Goal: Information Seeking & Learning: Learn about a topic

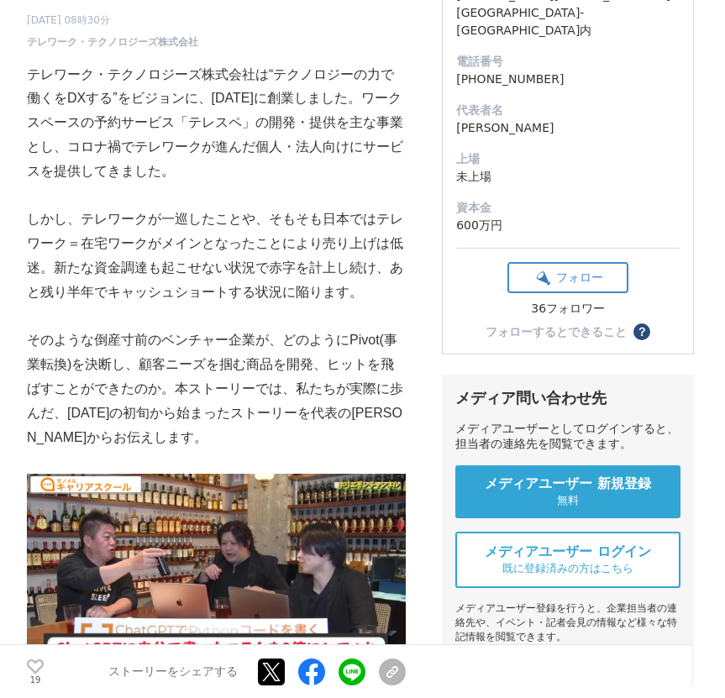
scroll to position [292, 0]
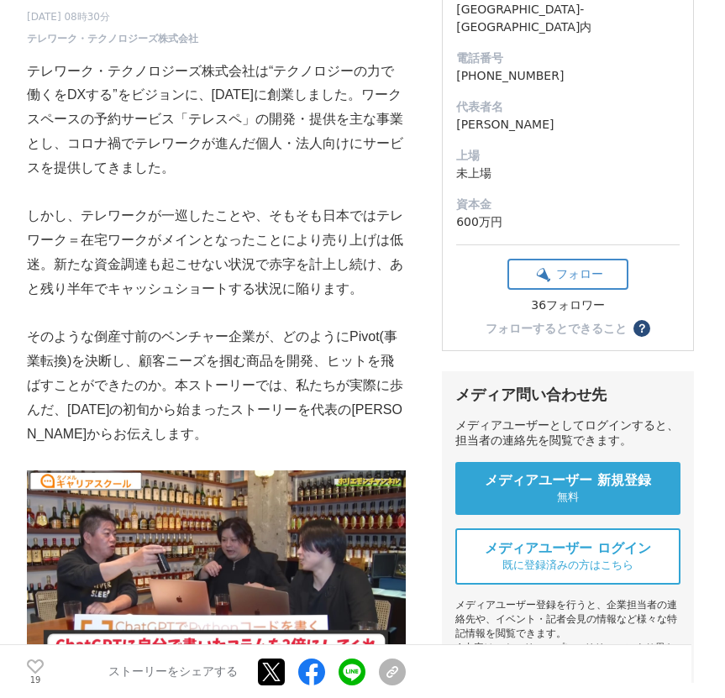
click at [344, 181] on p "テレワーク・テクノロジーズ株式会社は“テクノロジーの力で働くをDXする”をビジョンに、[DATE]に創業しました。ワークスペースの予約サービス「テレスペ」の開…" at bounding box center [216, 120] width 379 height 121
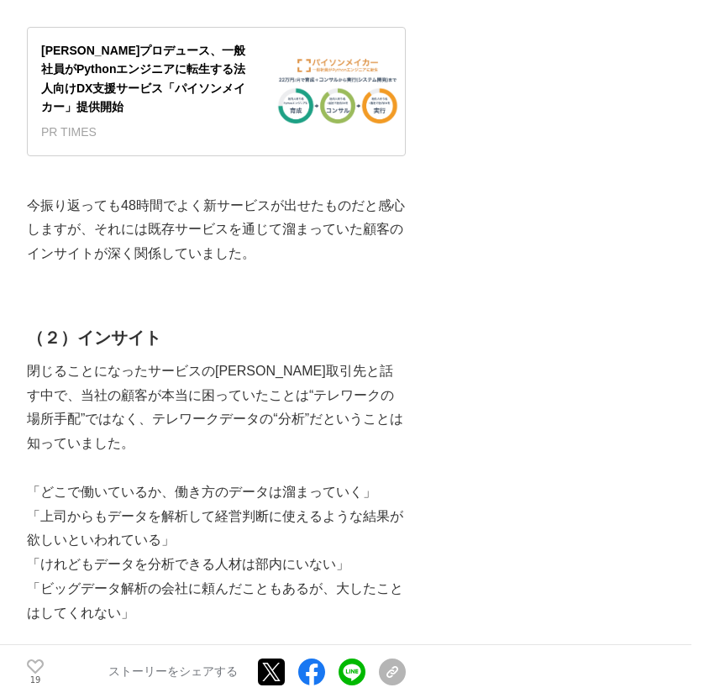
scroll to position [2165, 0]
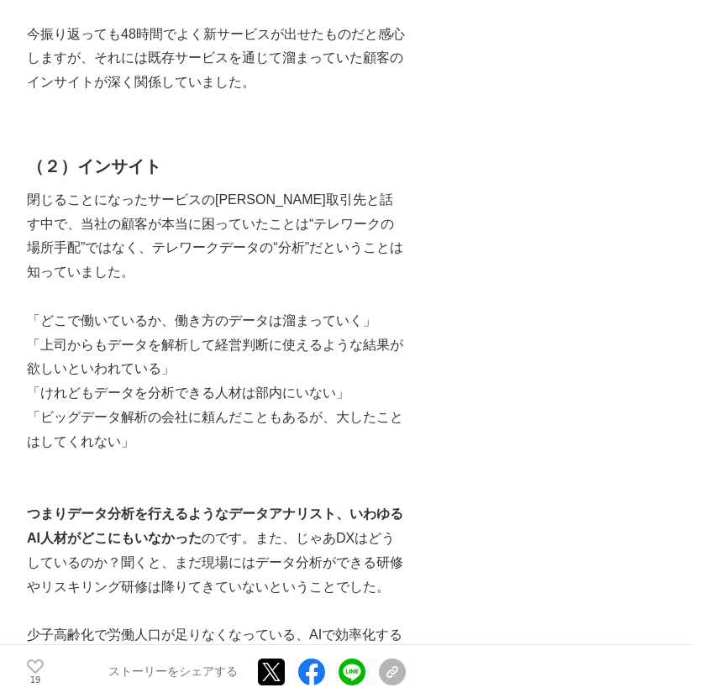
scroll to position [2340, 0]
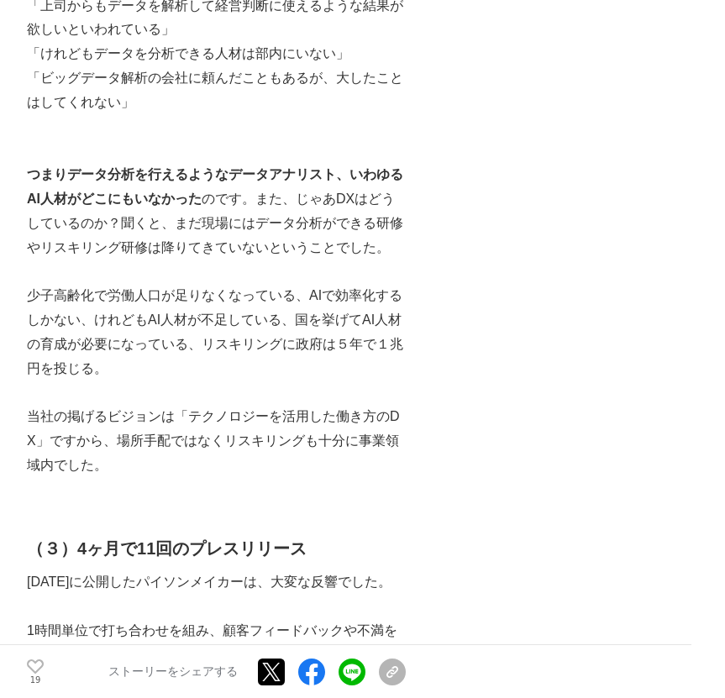
scroll to position [2659, 0]
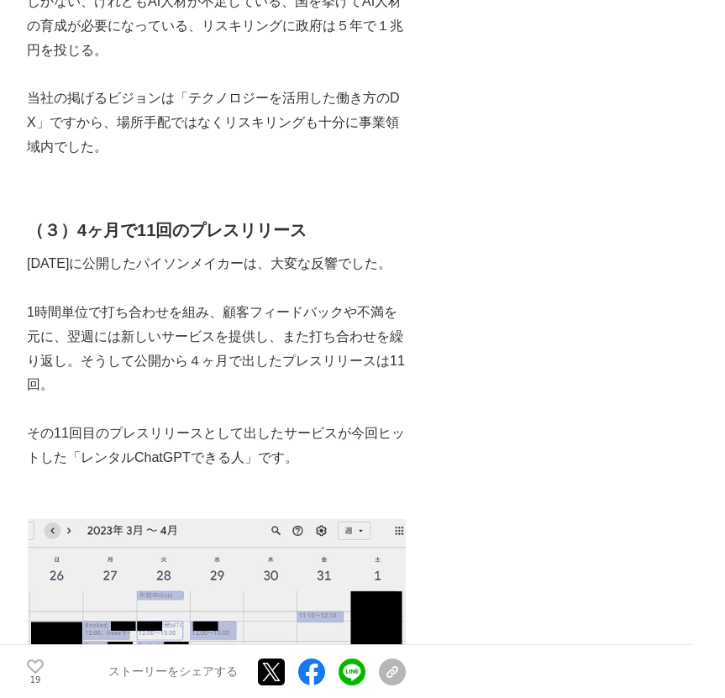
scroll to position [2991, 0]
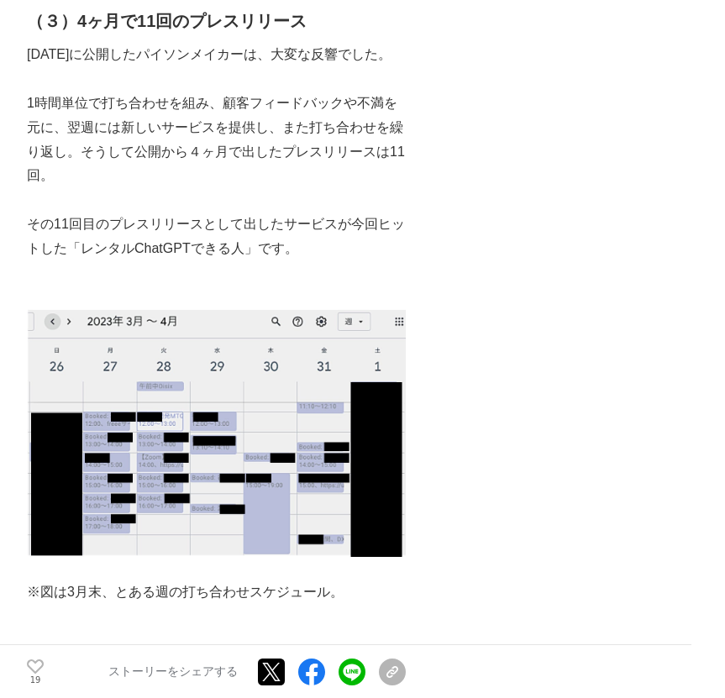
scroll to position [3183, 0]
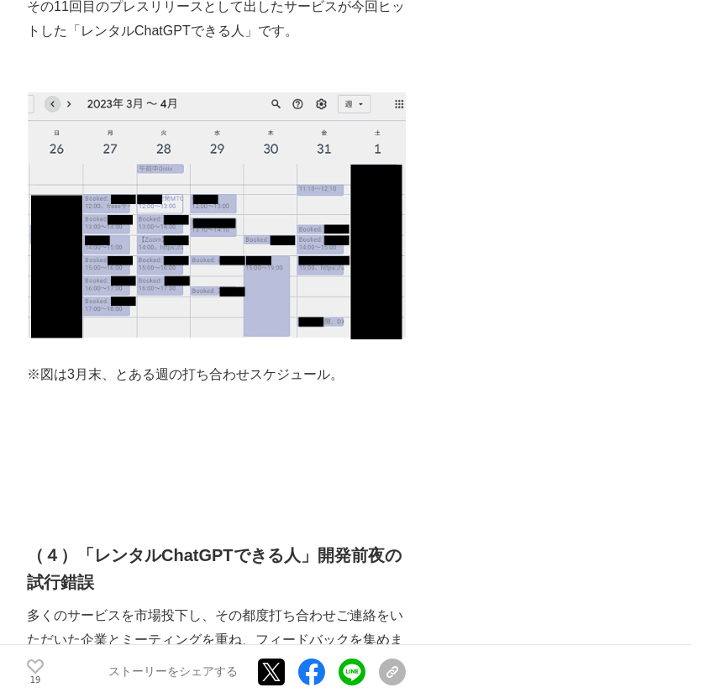
scroll to position [3403, 0]
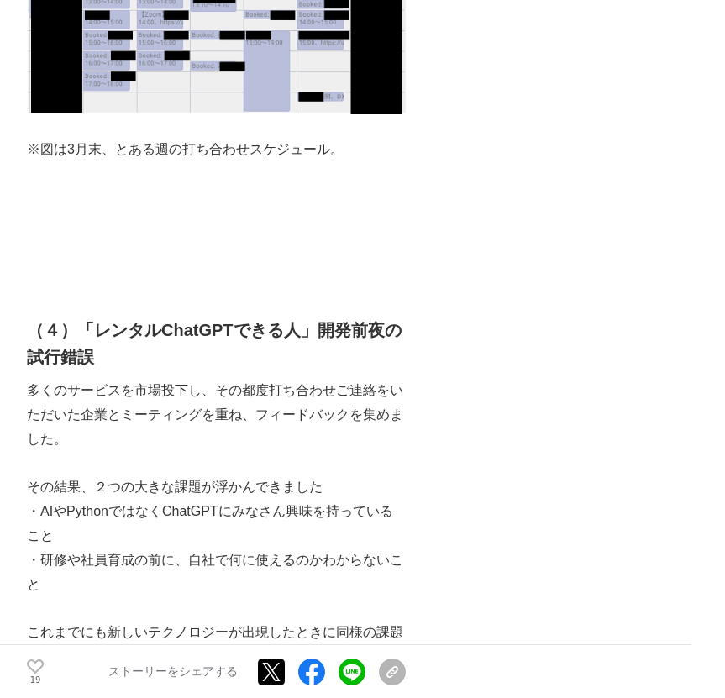
scroll to position [3623, 0]
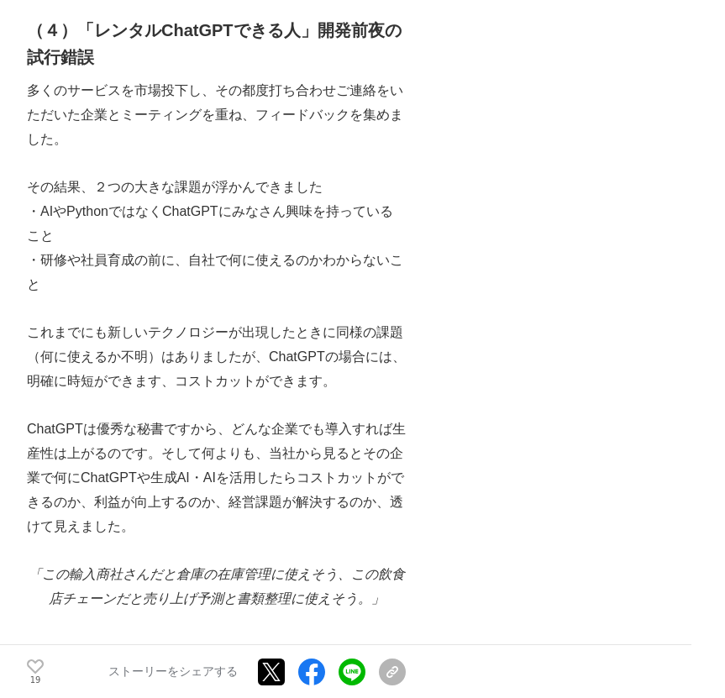
scroll to position [3937, 0]
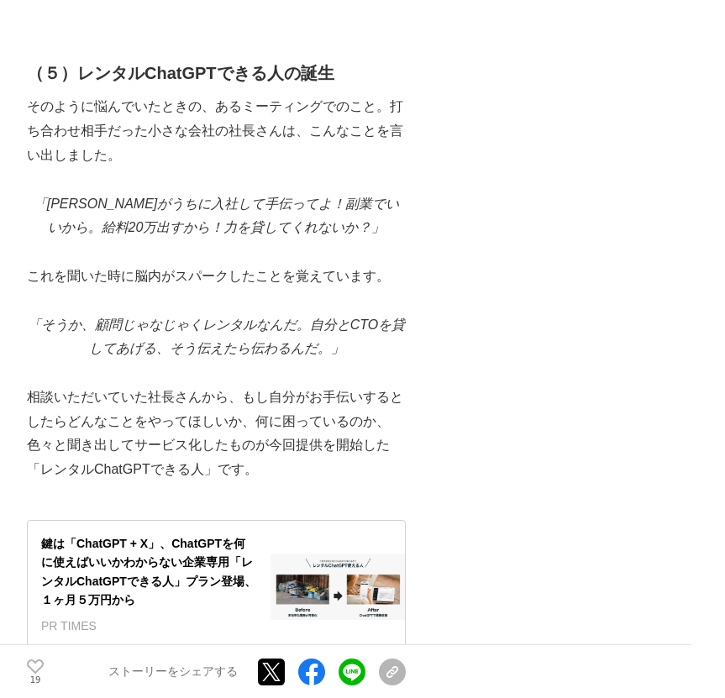
scroll to position [4815, 0]
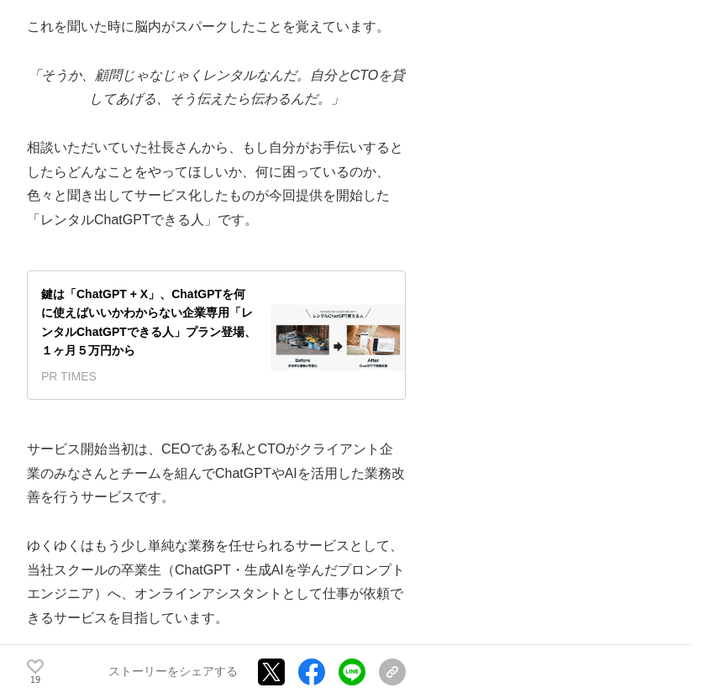
scroll to position [5083, 0]
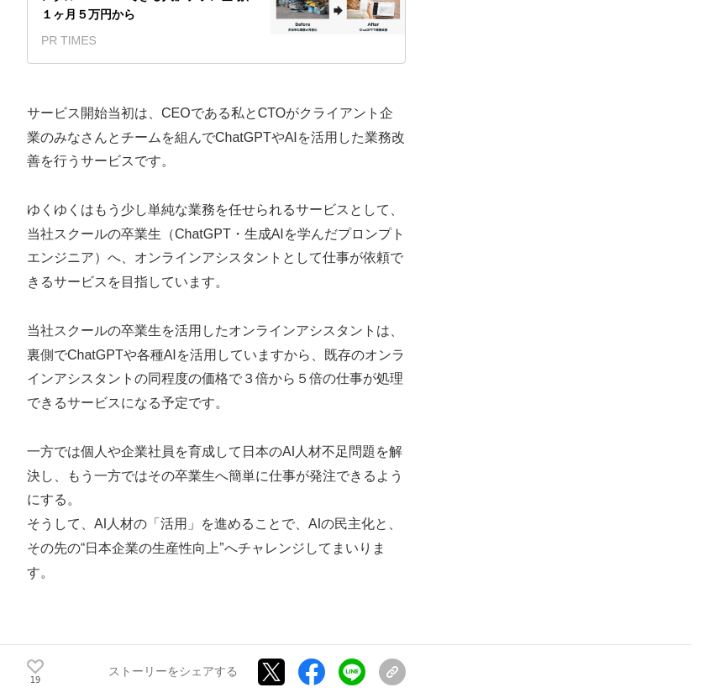
scroll to position [5392, 0]
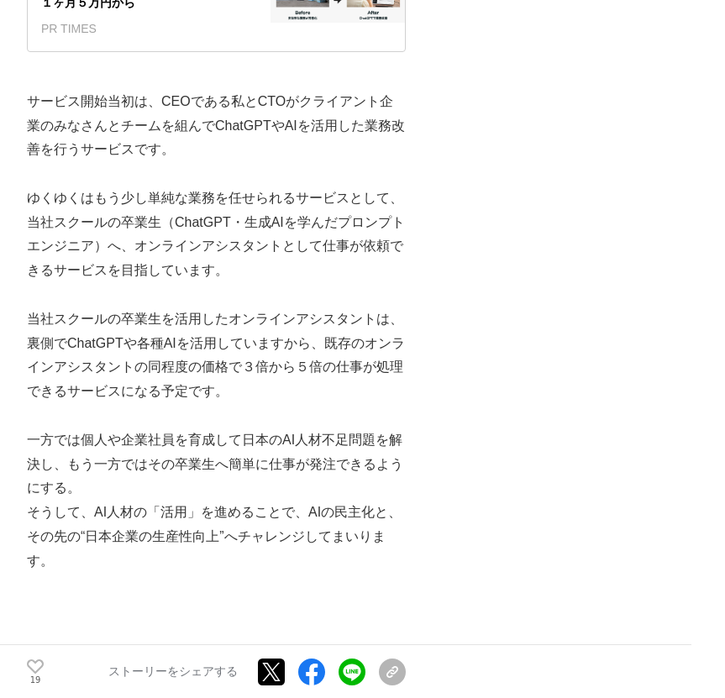
click at [603, 248] on div "倒産前夜のベンチャーが「レンタルChatGPTできる人」でヒットを生み出せたわけ。お客さんを中心に、ミッションへ従ってPDCAを回し続ける。 ChatGPT …" at bounding box center [362, 547] width 725 height 11675
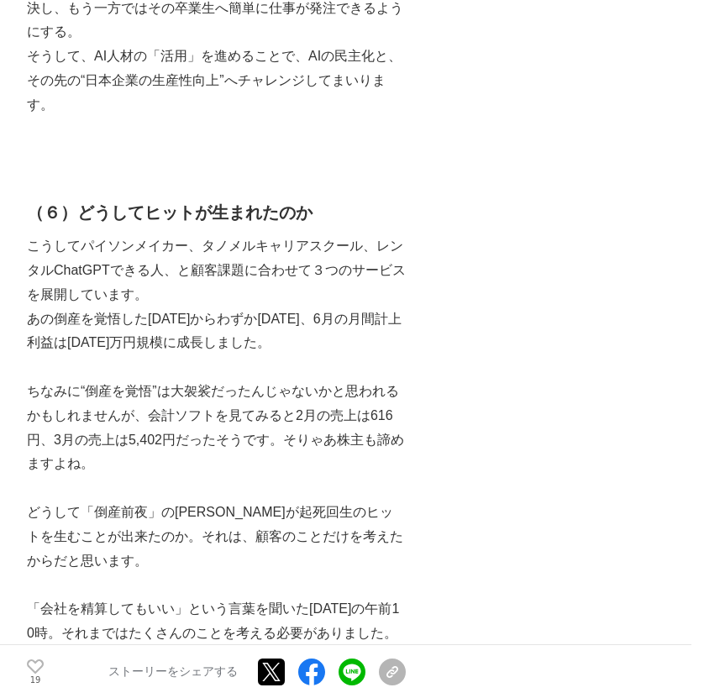
scroll to position [5853, 0]
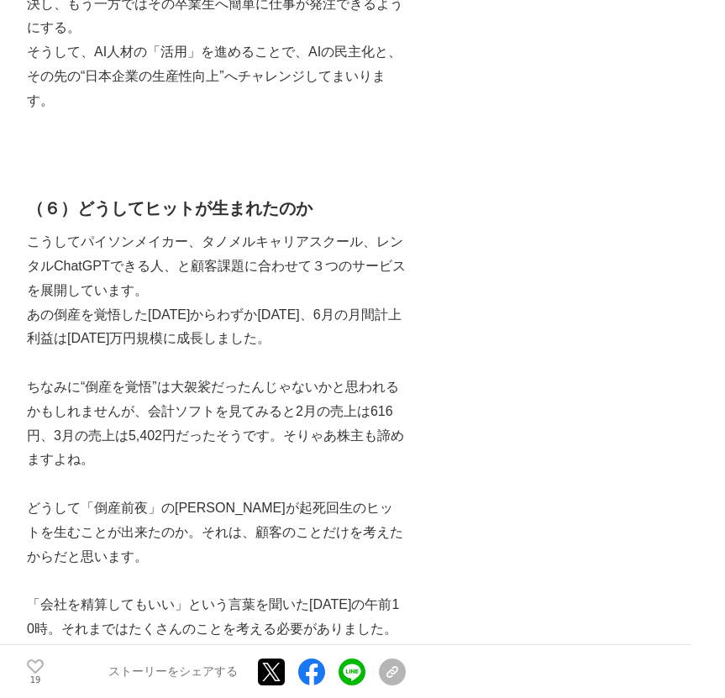
click at [474, 150] on div "倒産前夜のベンチャーが「レンタルChatGPTできる人」でヒットを生み出せたわけ。お客さんを中心に、ミッションへ従ってPDCAを回し続ける。 ChatGPT …" at bounding box center [362, 87] width 725 height 11675
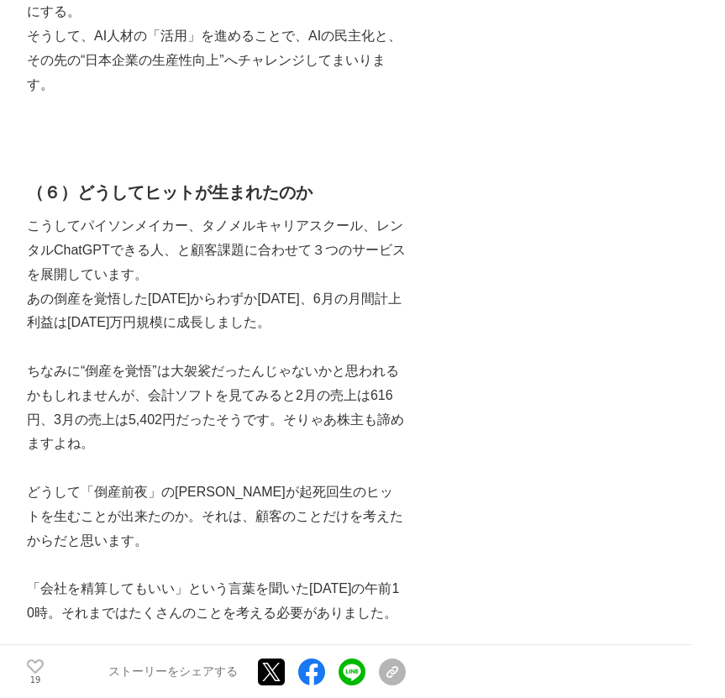
scroll to position [5870, 0]
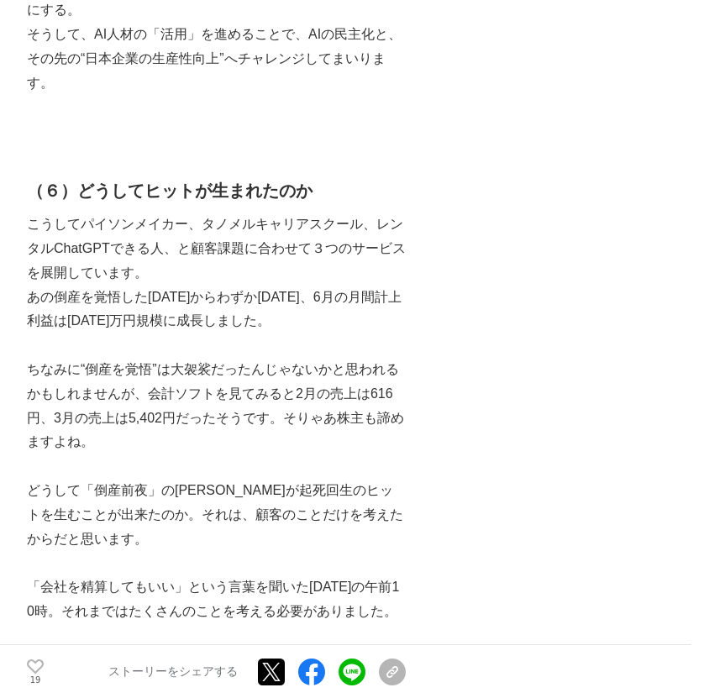
click at [474, 150] on div "倒産前夜のベンチャーが「レンタルChatGPTできる人」でヒットを生み出せたわけ。お客さんを中心に、ミッションへ従ってPDCAを回し続ける。 ChatGPT …" at bounding box center [362, 69] width 725 height 11675
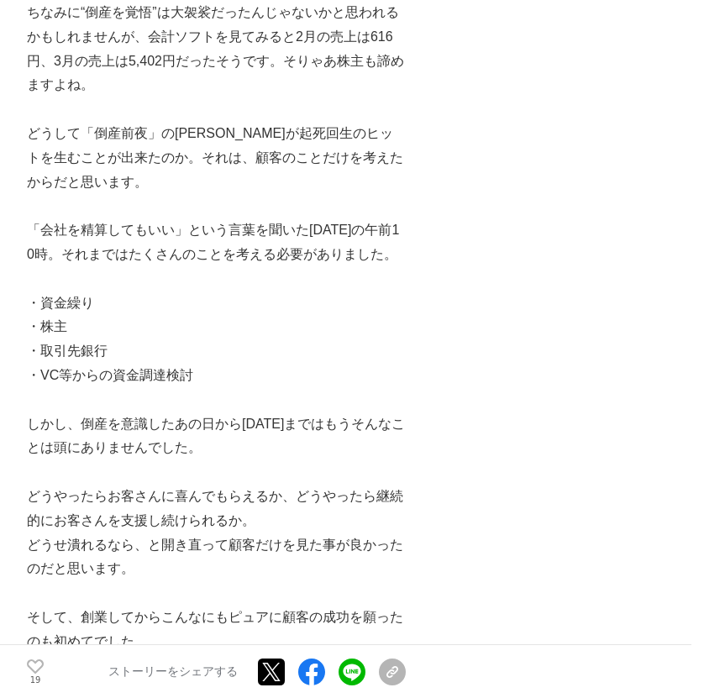
scroll to position [6269, 0]
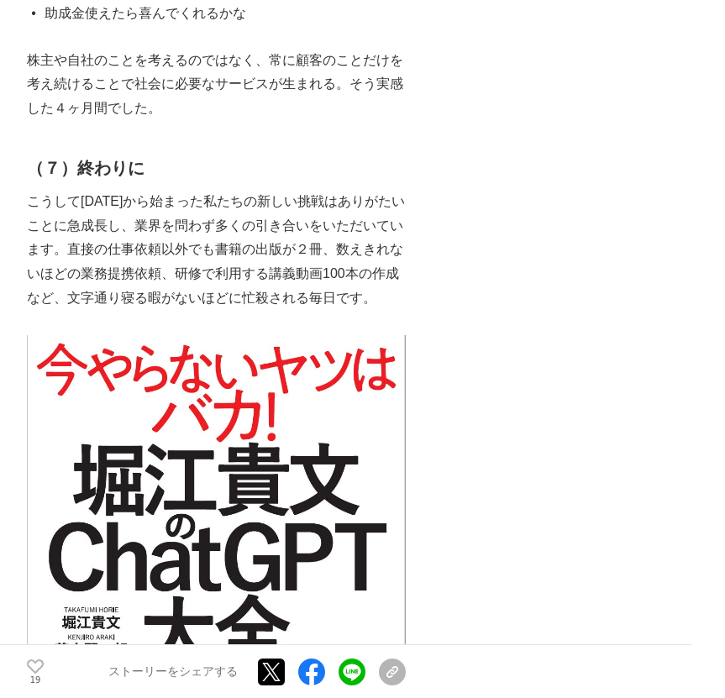
scroll to position [6926, 0]
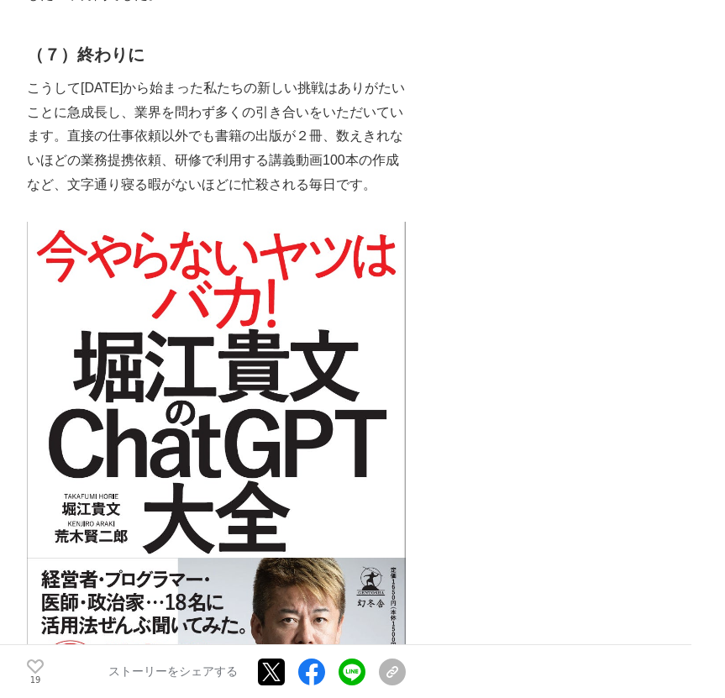
scroll to position [7086, 0]
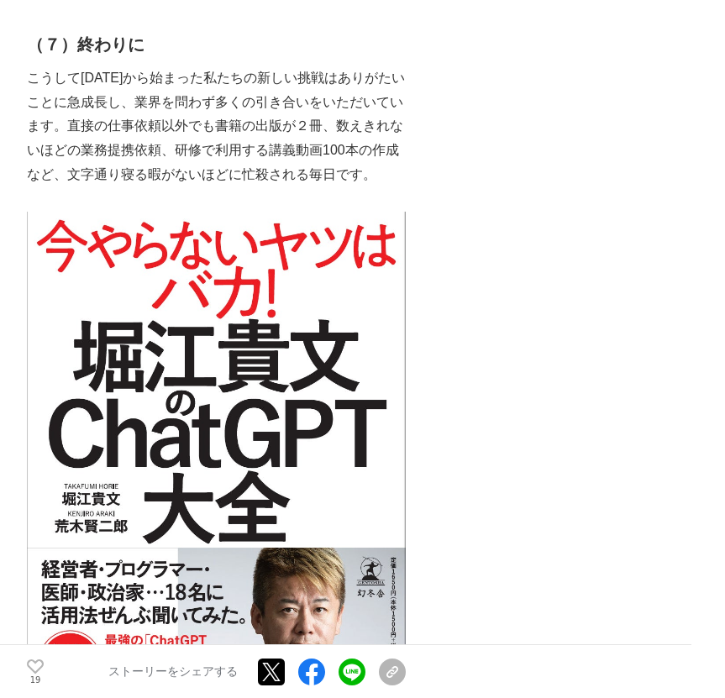
scroll to position [7092, 0]
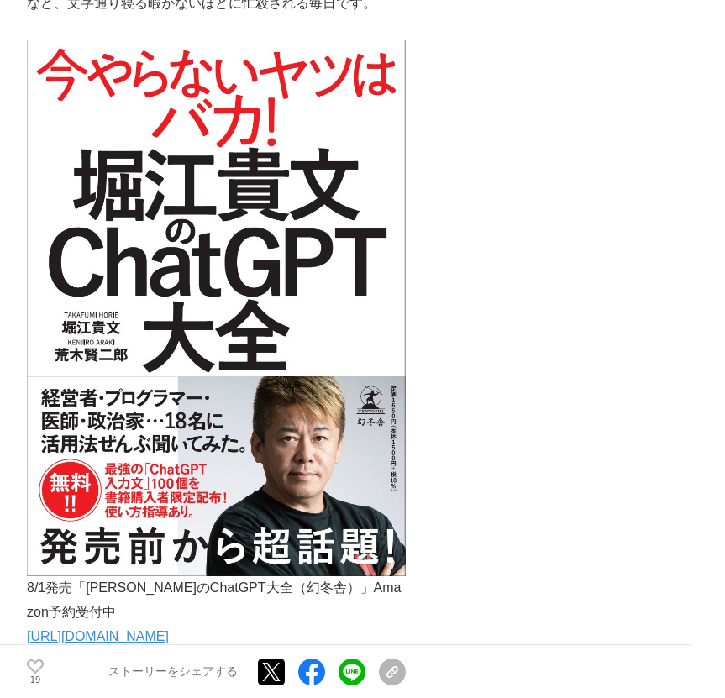
scroll to position [7275, 0]
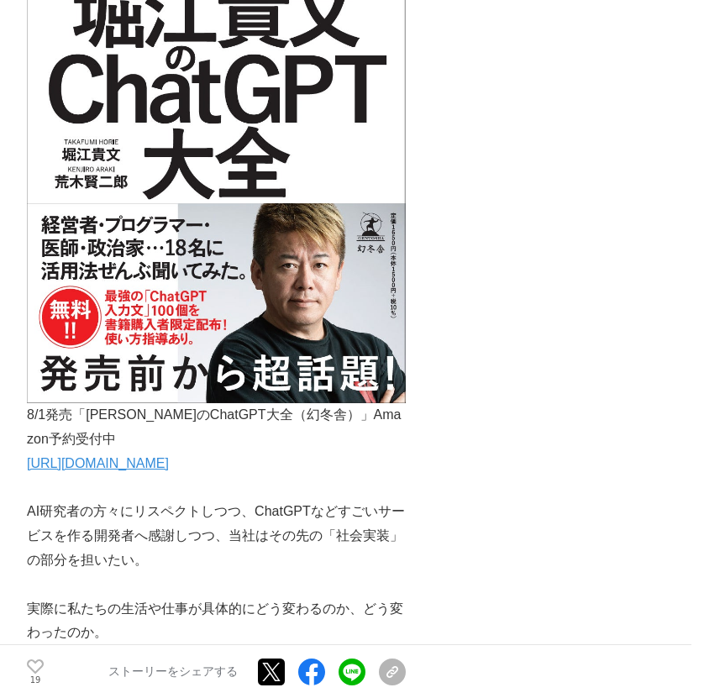
scroll to position [7461, 0]
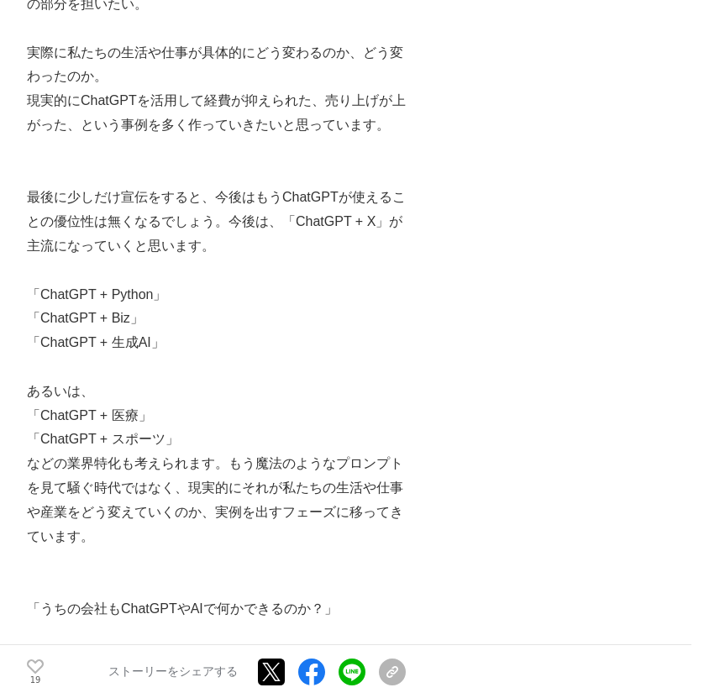
scroll to position [8011, 0]
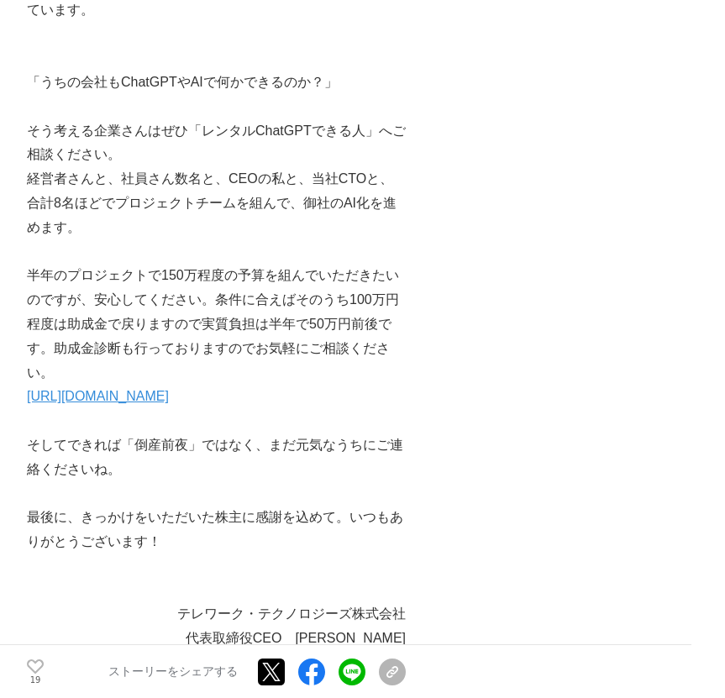
scroll to position [8527, 0]
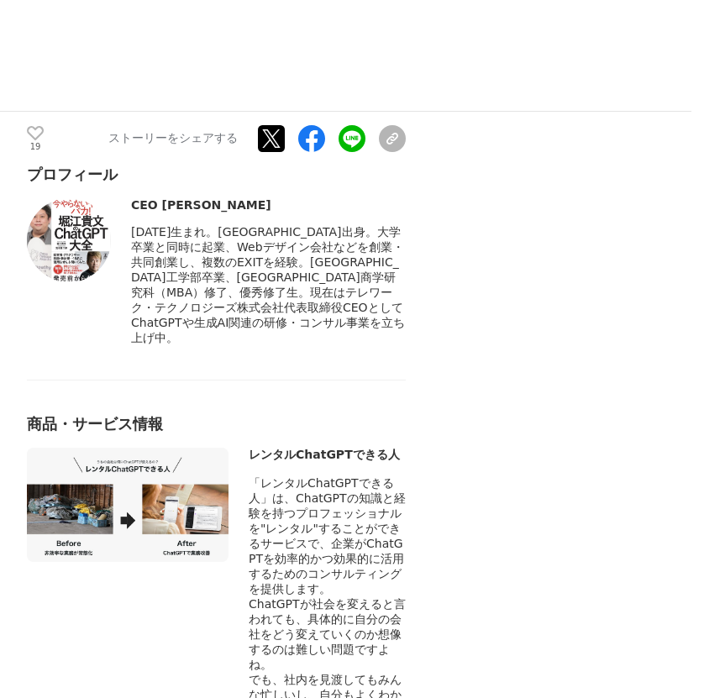
scroll to position [9359, 0]
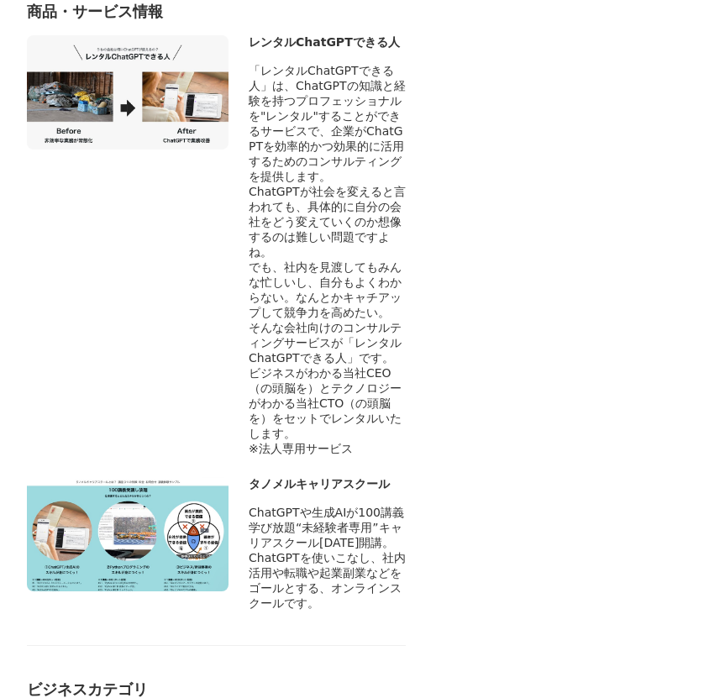
scroll to position [9759, 0]
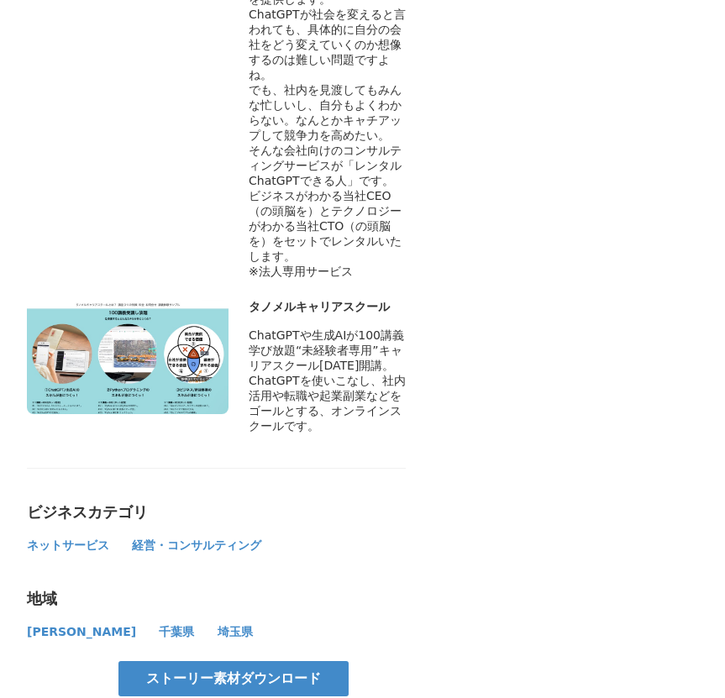
scroll to position [9941, 0]
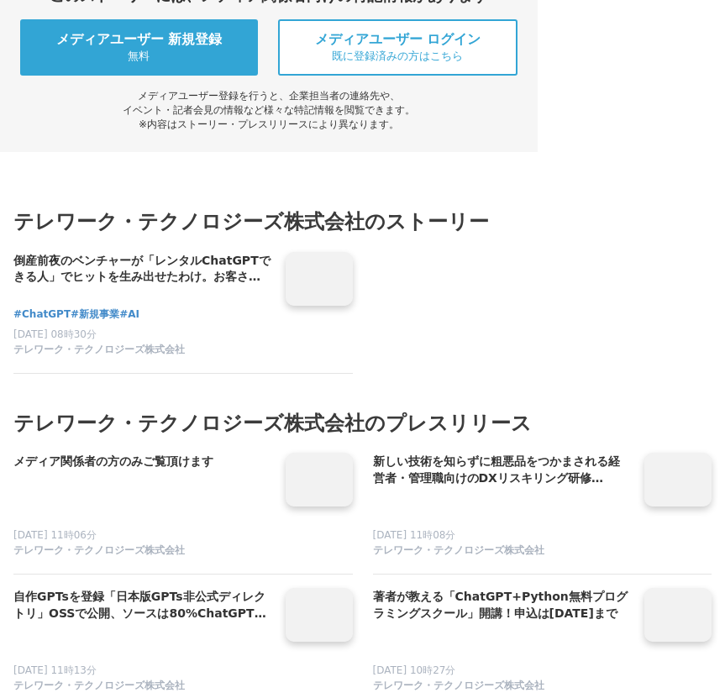
scroll to position [10772, 0]
